Goal: Task Accomplishment & Management: Manage account settings

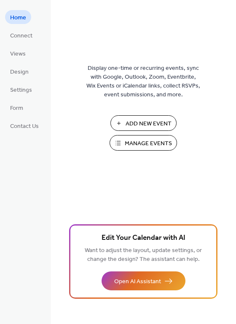
click at [149, 140] on span "Manage Events" at bounding box center [148, 143] width 47 height 9
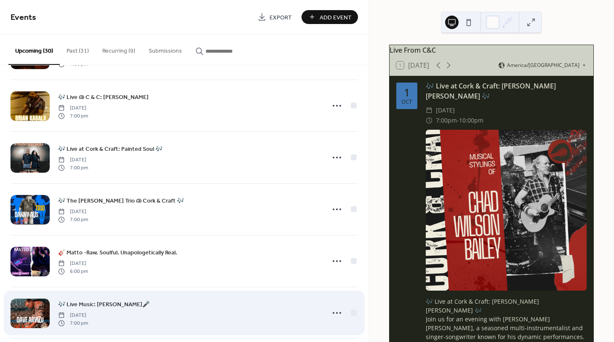
scroll to position [463, 0]
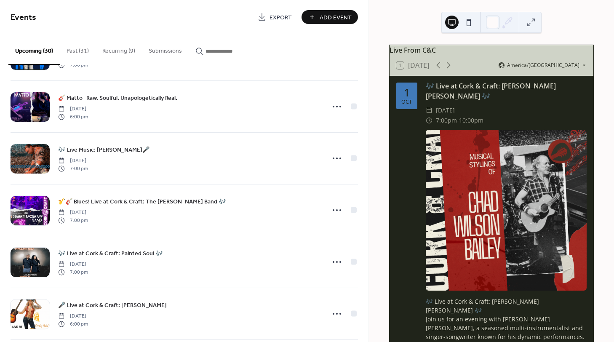
click at [114, 49] on button "Recurring (9)" at bounding box center [119, 49] width 46 height 30
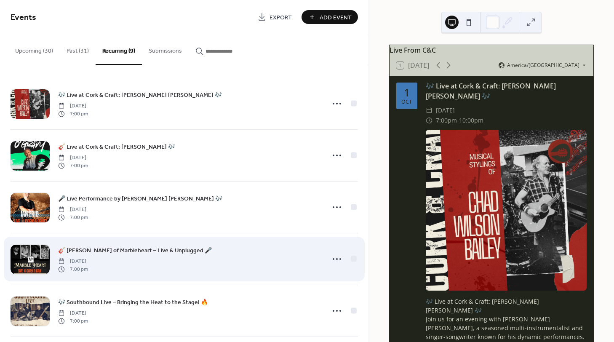
click at [81, 251] on span "🎸 [PERSON_NAME] of Marbleheart – Live & Unplugged 🎤" at bounding box center [135, 250] width 154 height 9
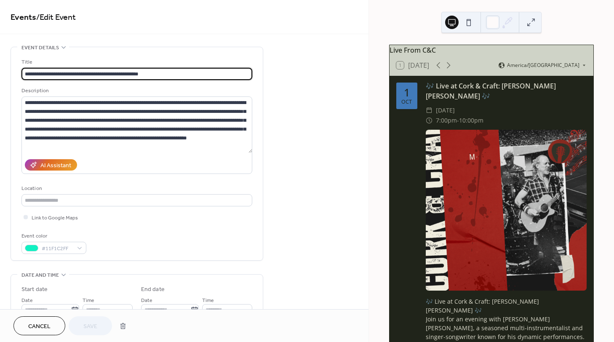
scroll to position [309, 0]
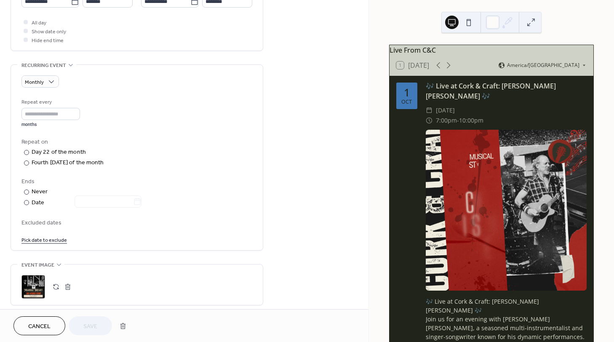
click at [41, 239] on link "Pick date to exclude" at bounding box center [43, 239] width 45 height 9
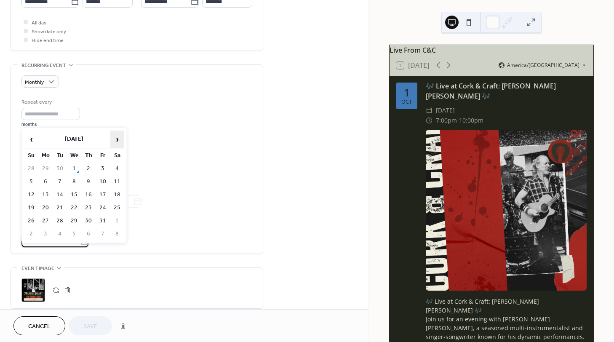
click at [114, 141] on span "›" at bounding box center [117, 139] width 13 height 17
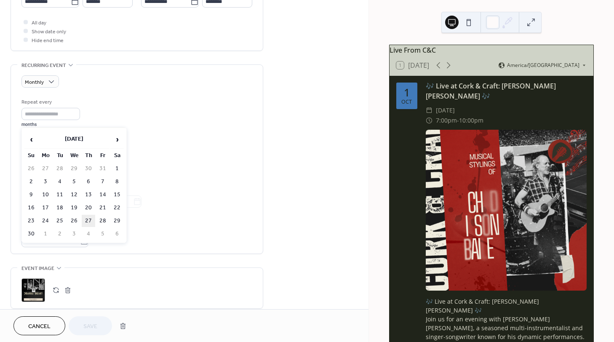
click at [88, 218] on td "27" at bounding box center [88, 221] width 13 height 12
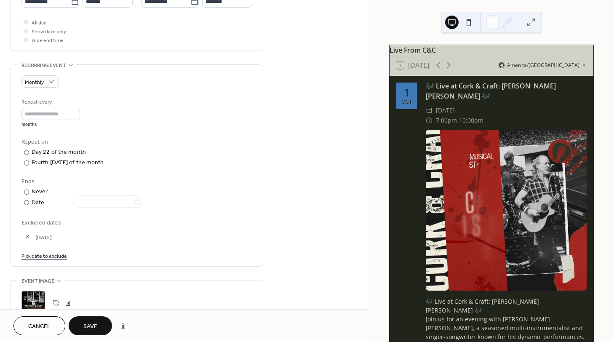
click at [55, 254] on link "Pick date to exclude" at bounding box center [43, 255] width 45 height 9
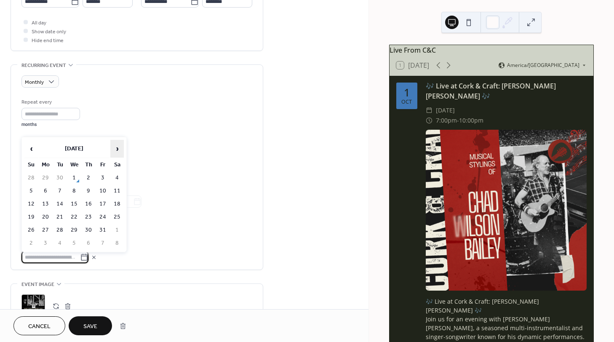
click at [115, 147] on span "›" at bounding box center [117, 148] width 13 height 17
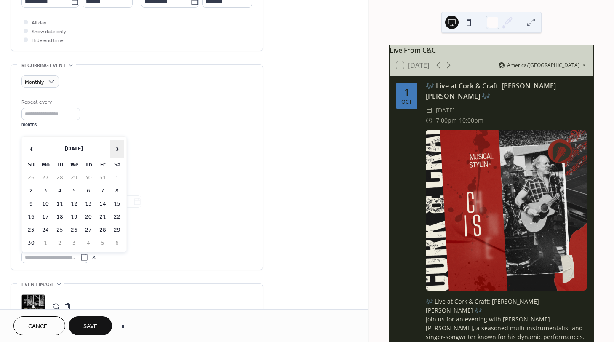
click at [118, 148] on span "›" at bounding box center [117, 148] width 13 height 17
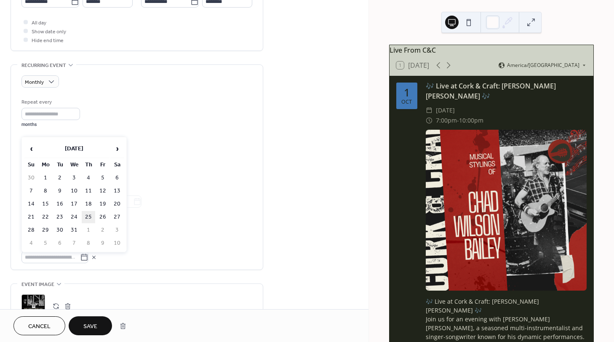
click at [87, 214] on td "25" at bounding box center [88, 217] width 13 height 12
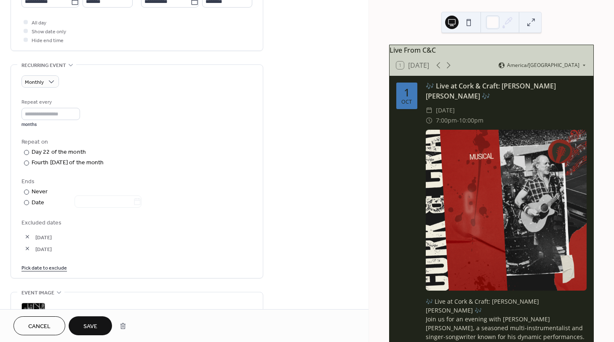
click at [87, 326] on span "Save" at bounding box center [90, 326] width 14 height 9
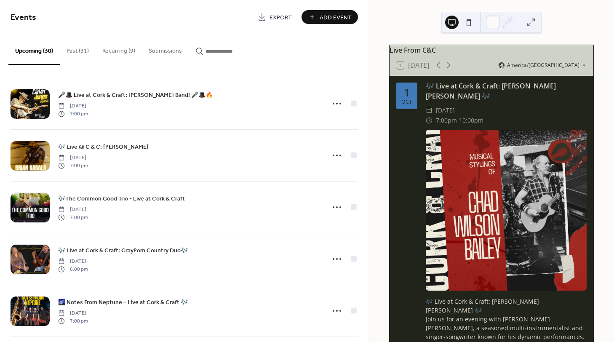
click at [311, 17] on button "Add Event" at bounding box center [330, 17] width 56 height 14
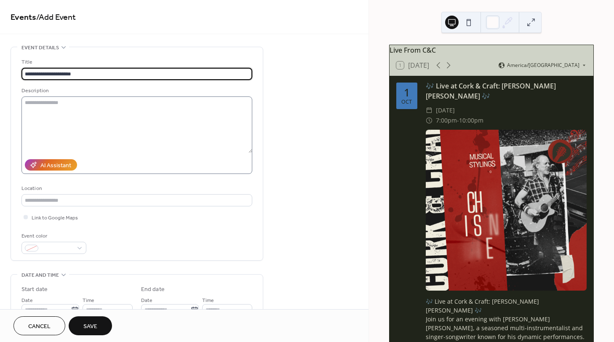
type input "**********"
click at [75, 106] on textarea at bounding box center [136, 124] width 231 height 56
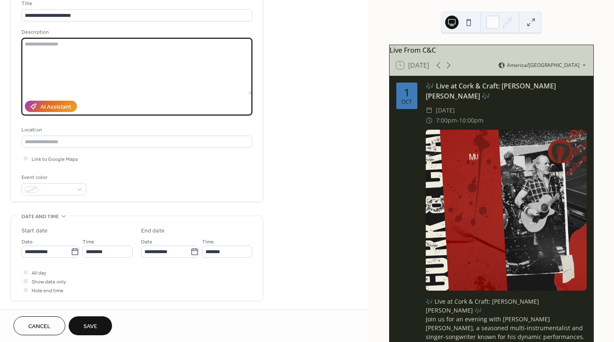
scroll to position [56, 0]
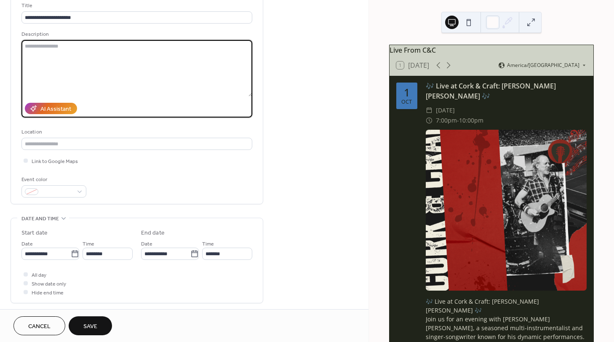
click at [29, 46] on textarea at bounding box center [136, 68] width 231 height 56
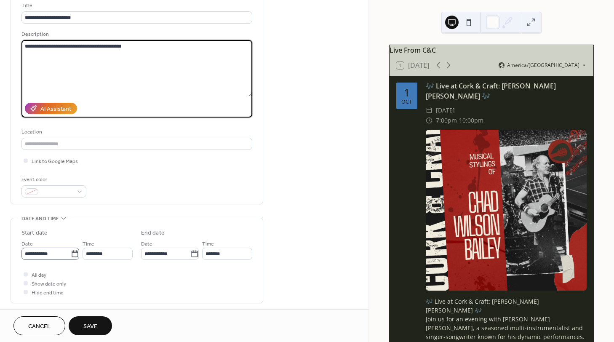
type textarea "**********"
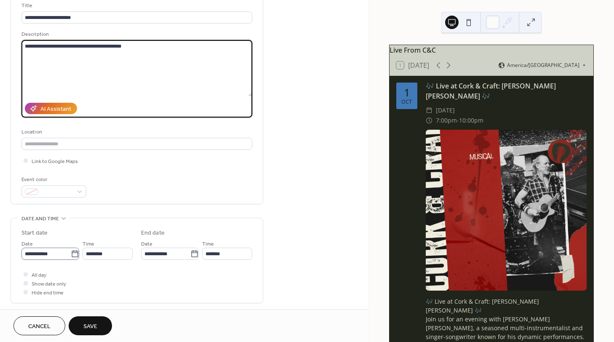
click at [73, 254] on icon at bounding box center [75, 254] width 8 height 8
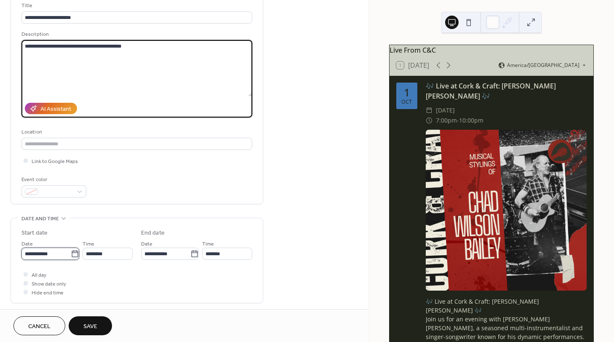
click at [71, 254] on input "**********" at bounding box center [45, 254] width 49 height 12
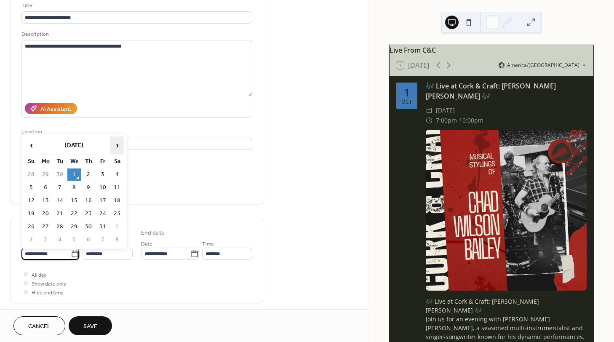
click at [117, 146] on span "›" at bounding box center [117, 145] width 13 height 17
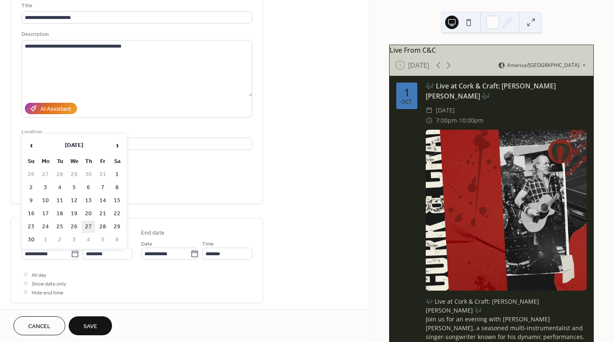
click at [88, 224] on td "27" at bounding box center [88, 227] width 13 height 12
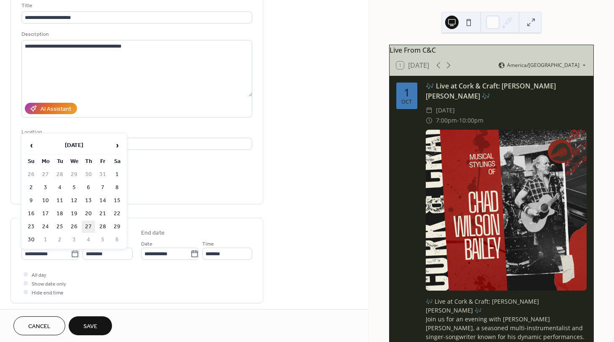
type input "**********"
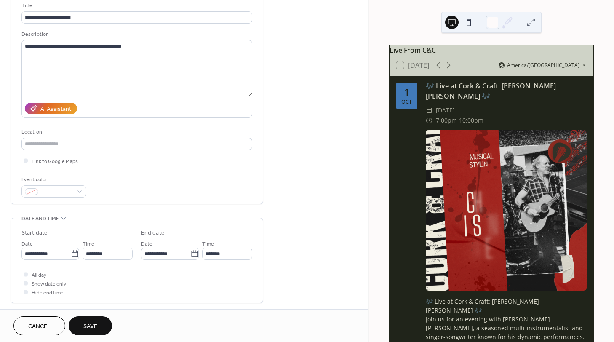
scroll to position [211, 0]
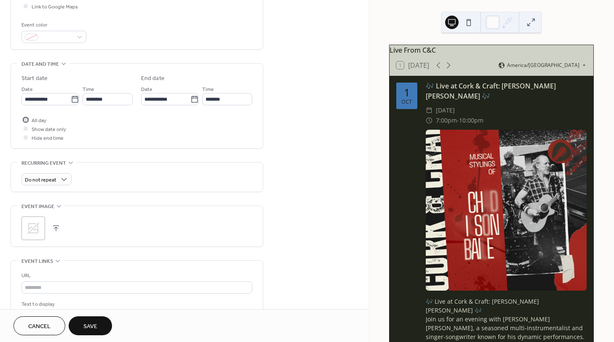
click at [24, 120] on div at bounding box center [26, 119] width 4 height 4
click at [37, 225] on icon at bounding box center [33, 228] width 13 height 13
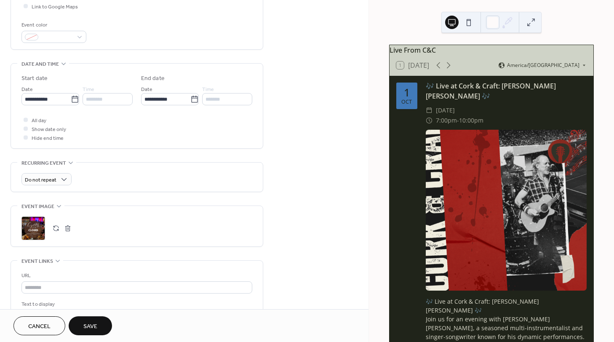
click at [91, 326] on span "Save" at bounding box center [90, 326] width 14 height 9
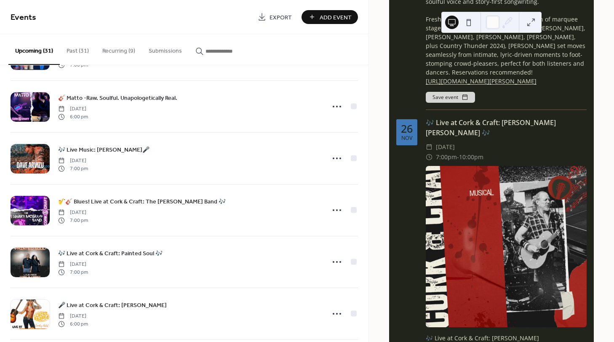
scroll to position [617, 0]
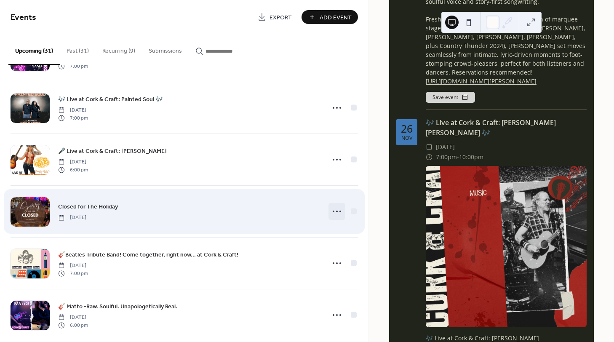
click at [339, 211] on circle at bounding box center [340, 212] width 2 height 2
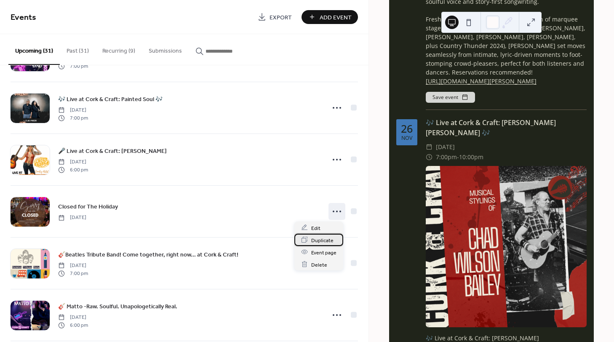
click at [323, 239] on span "Duplicate" at bounding box center [322, 240] width 22 height 9
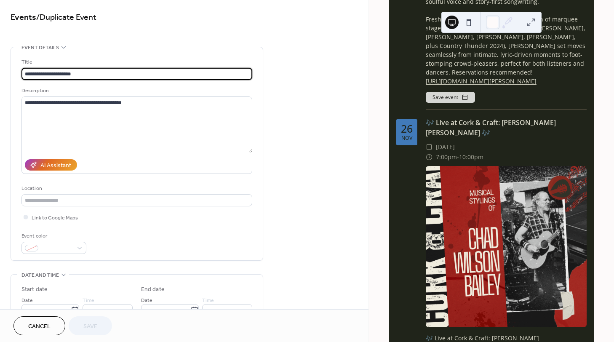
scroll to position [154, 0]
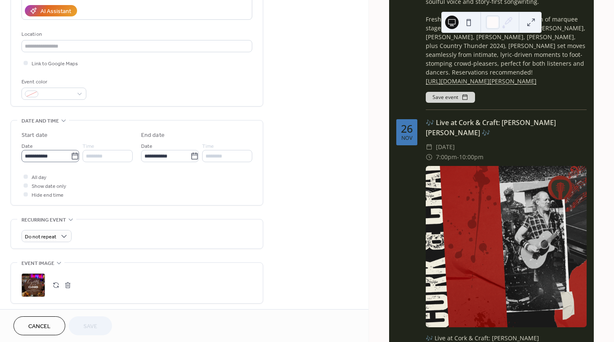
click at [71, 156] on icon at bounding box center [75, 156] width 8 height 8
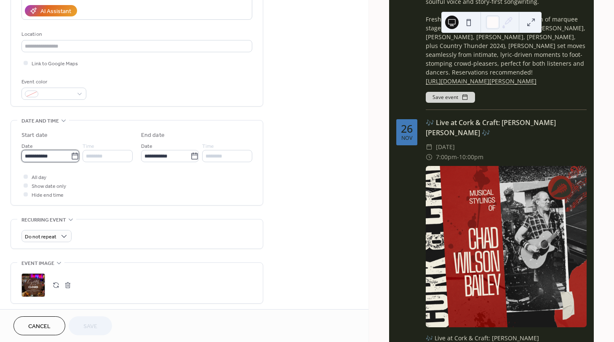
click at [71, 156] on input "**********" at bounding box center [45, 156] width 49 height 12
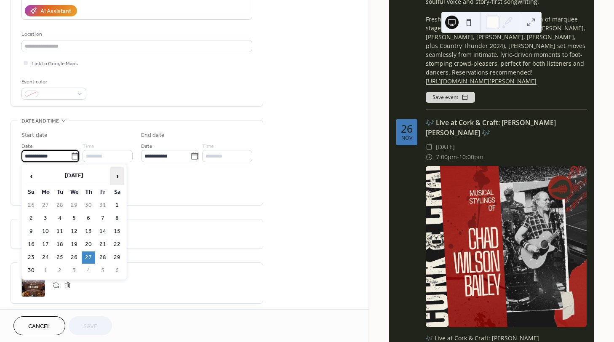
click at [117, 174] on span "›" at bounding box center [117, 176] width 13 height 17
click at [86, 242] on td "25" at bounding box center [88, 244] width 13 height 12
type input "**********"
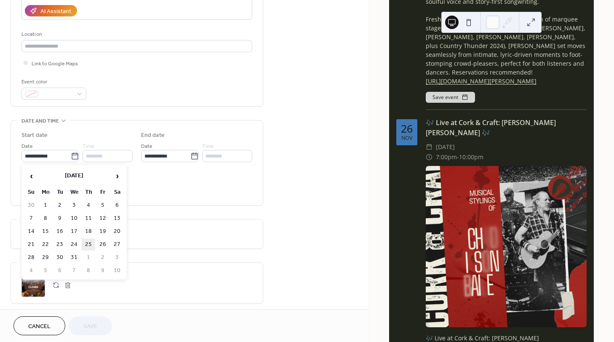
type input "**********"
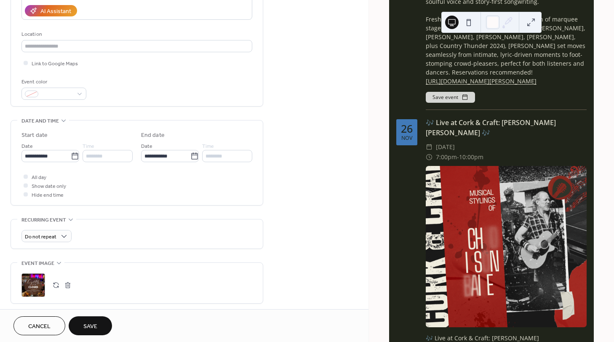
click at [86, 324] on span "Save" at bounding box center [90, 326] width 14 height 9
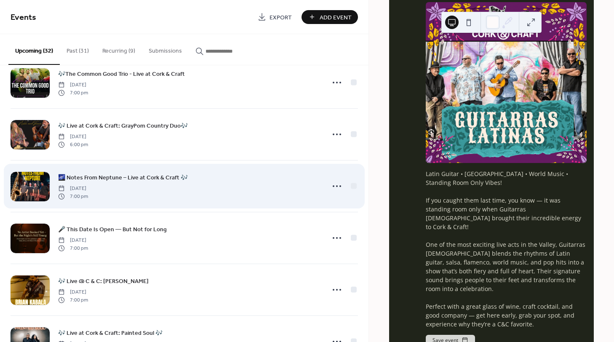
scroll to position [128, 0]
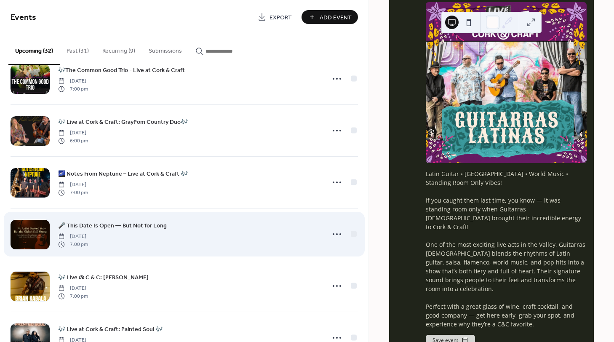
click at [37, 227] on div at bounding box center [30, 234] width 39 height 29
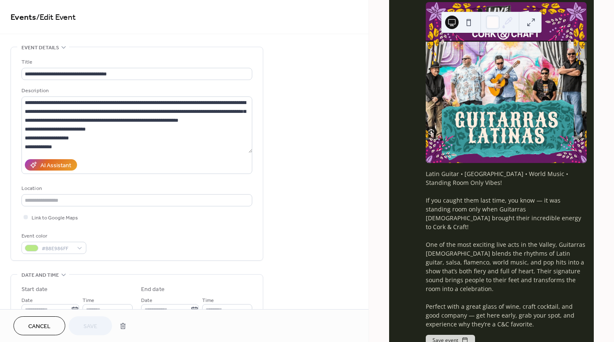
click at [38, 327] on span "Cancel" at bounding box center [39, 326] width 22 height 9
